Goal: Task Accomplishment & Management: Complete application form

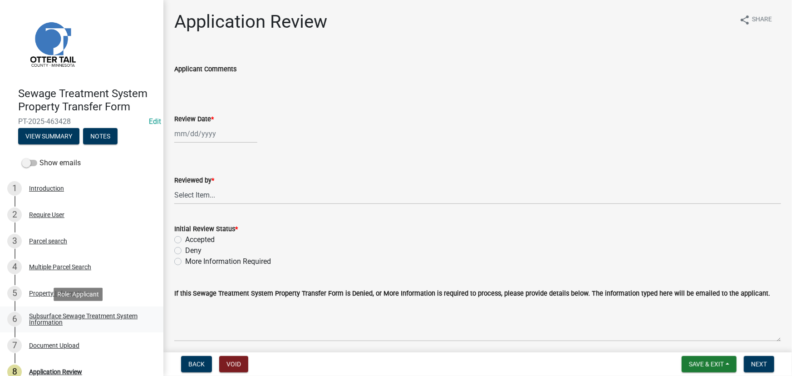
click at [90, 315] on div "Subsurface Sewage Treatment System Information" at bounding box center [89, 319] width 120 height 13
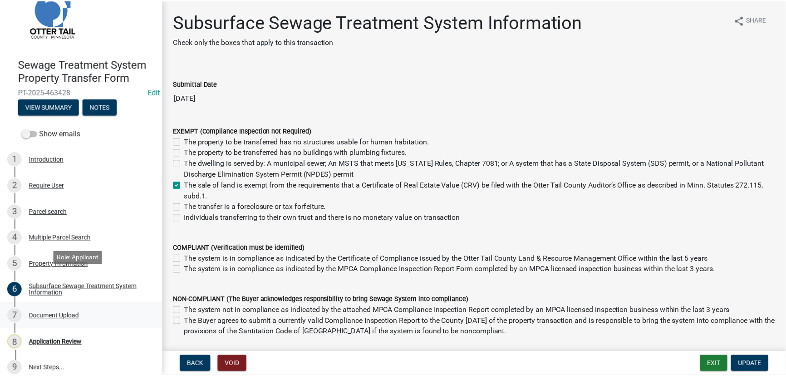
scroll to position [38, 0]
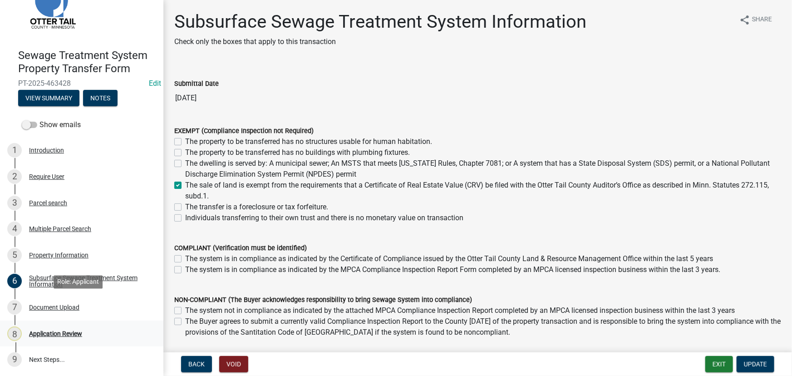
click at [49, 333] on div "Application Review" at bounding box center [55, 333] width 53 height 6
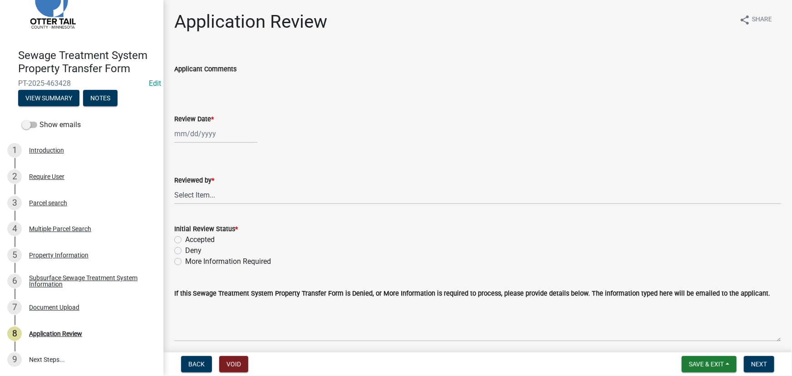
click at [243, 138] on div at bounding box center [215, 133] width 83 height 19
select select "8"
select select "2025"
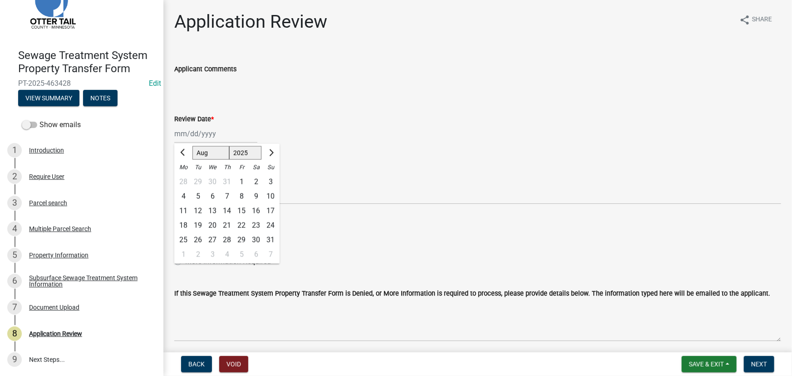
click at [308, 127] on div "Jan Feb Mar Apr May Jun Jul Aug Sep Oct Nov Dec 1525 1526 1527 1528 1529 1530 1…" at bounding box center [477, 133] width 607 height 19
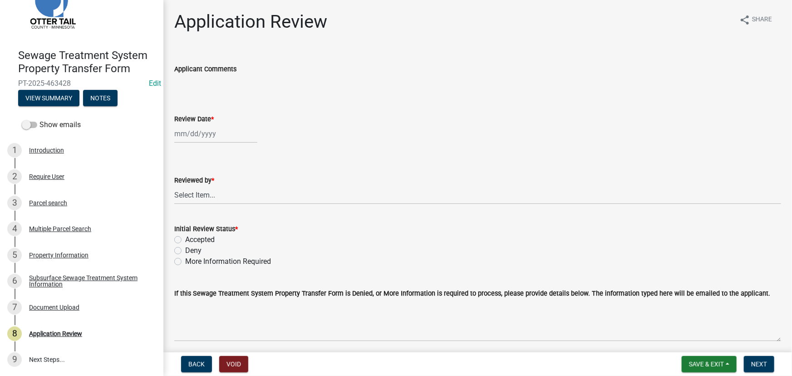
click at [234, 89] on input "Applicant Comments" at bounding box center [477, 83] width 607 height 18
click at [207, 108] on div "Review Date *" at bounding box center [477, 122] width 607 height 42
click at [193, 133] on div at bounding box center [215, 133] width 83 height 19
select select "8"
select select "2025"
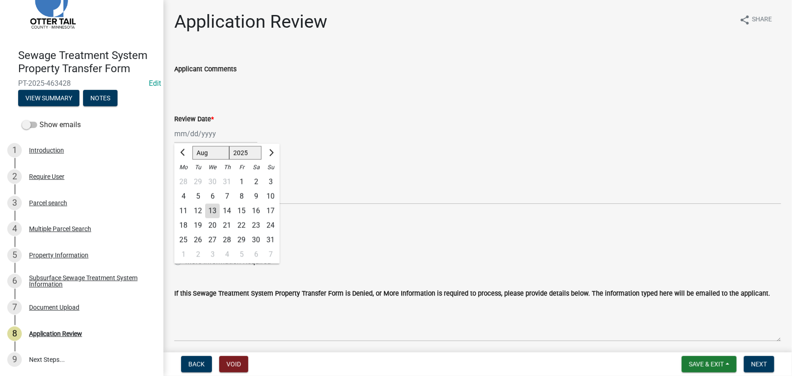
click at [214, 212] on div "13" at bounding box center [212, 211] width 15 height 15
type input "[DATE]"
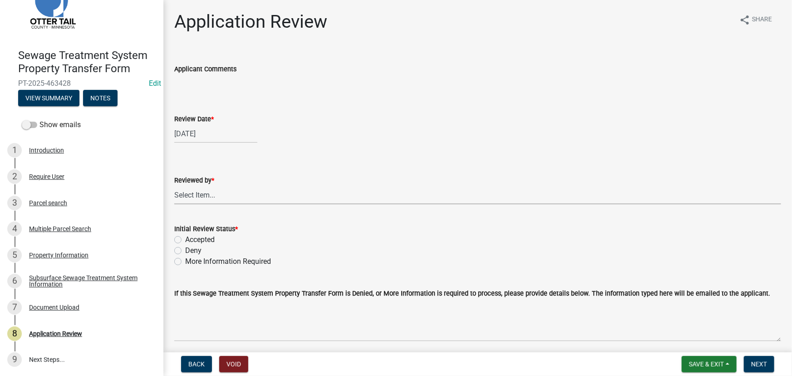
click at [211, 201] on select "Select Item... Alexis Newark Amy Busko Andrea Perales Brittany Tollefson Christ…" at bounding box center [477, 195] width 607 height 19
click at [174, 186] on select "Select Item... Alexis Newark Amy Busko Andrea Perales Brittany Tollefson Christ…" at bounding box center [477, 195] width 607 height 19
select select "190fd4c8-42ef-492b-a4a0-a0213555944c"
click at [202, 234] on label "Accepted" at bounding box center [199, 239] width 29 height 11
click at [191, 234] on input "Accepted" at bounding box center [188, 237] width 6 height 6
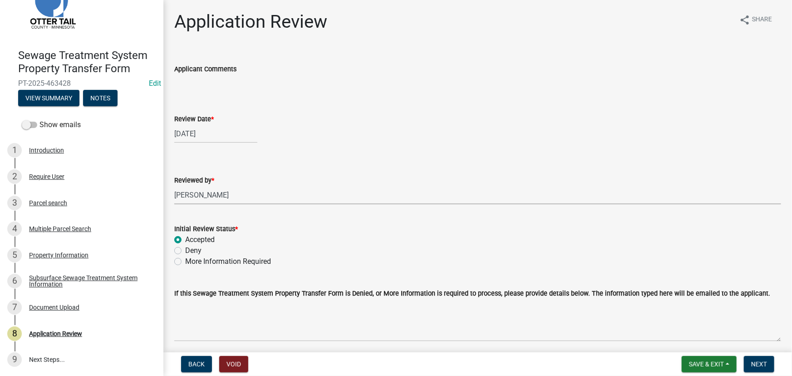
radio input "true"
click at [758, 363] on span "Next" at bounding box center [759, 363] width 16 height 7
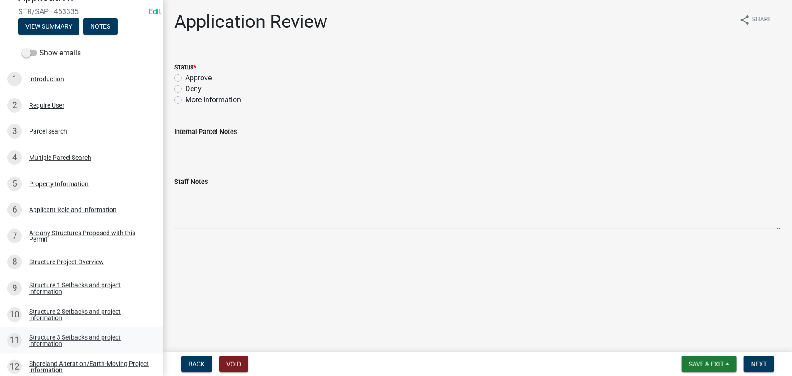
scroll to position [123, 0]
click at [31, 28] on button "View Summary" at bounding box center [48, 25] width 61 height 16
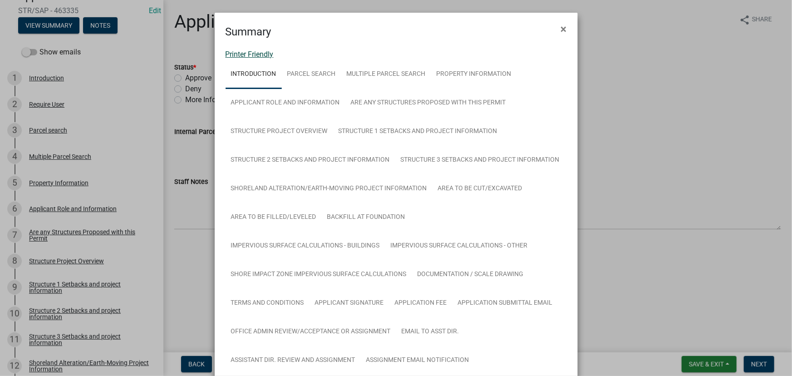
click at [260, 57] on link "Printer Friendly" at bounding box center [250, 54] width 48 height 9
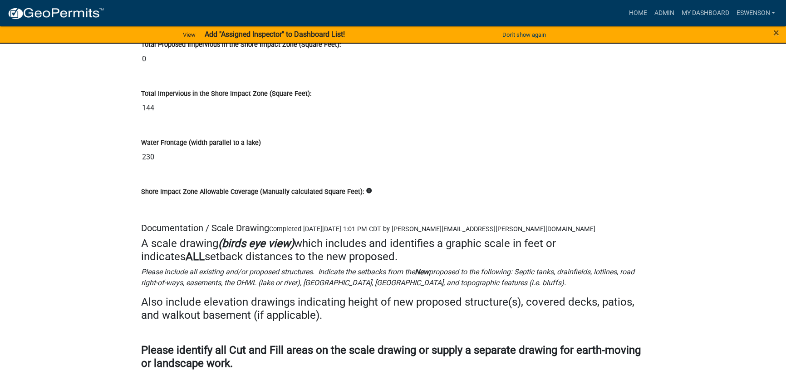
scroll to position [11839, 0]
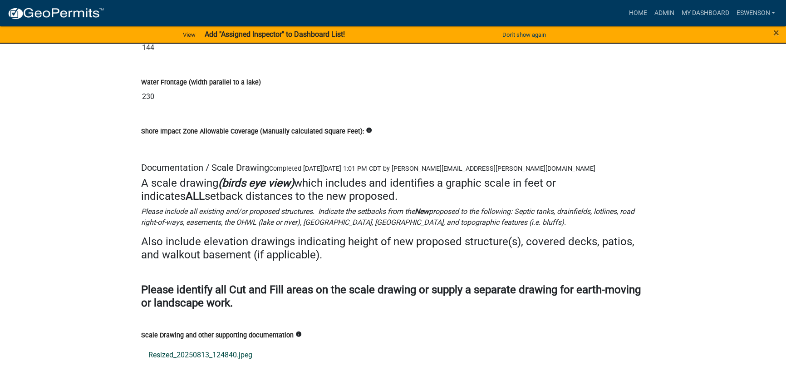
click at [191, 344] on link "Resized_20250813_124840.jpeg" at bounding box center [393, 355] width 504 height 22
